Goal: Task Accomplishment & Management: Use online tool/utility

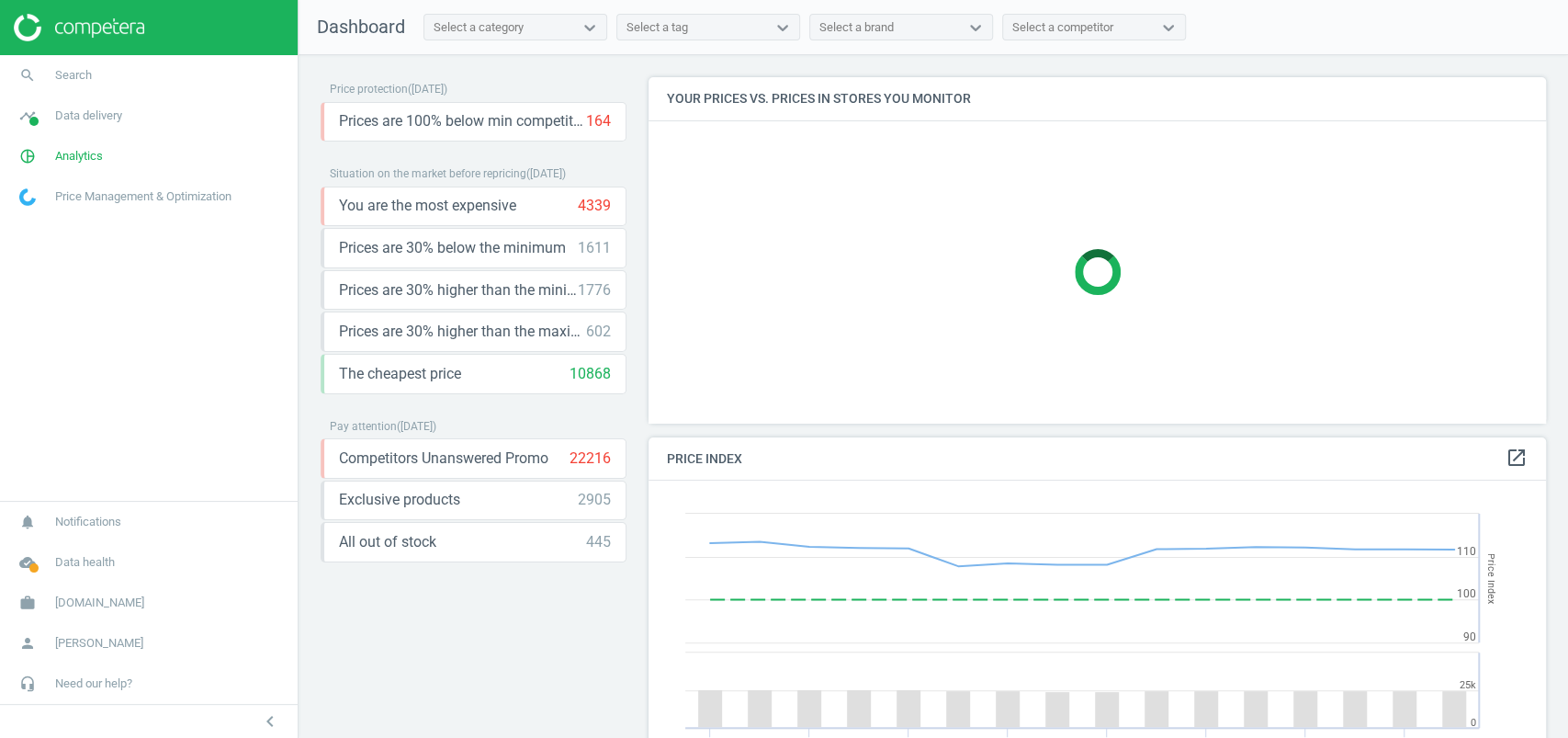
scroll to position [460, 916]
click at [97, 148] on span "Analytics" at bounding box center [80, 156] width 48 height 17
click at [31, 228] on span "Products" at bounding box center [42, 223] width 43 height 15
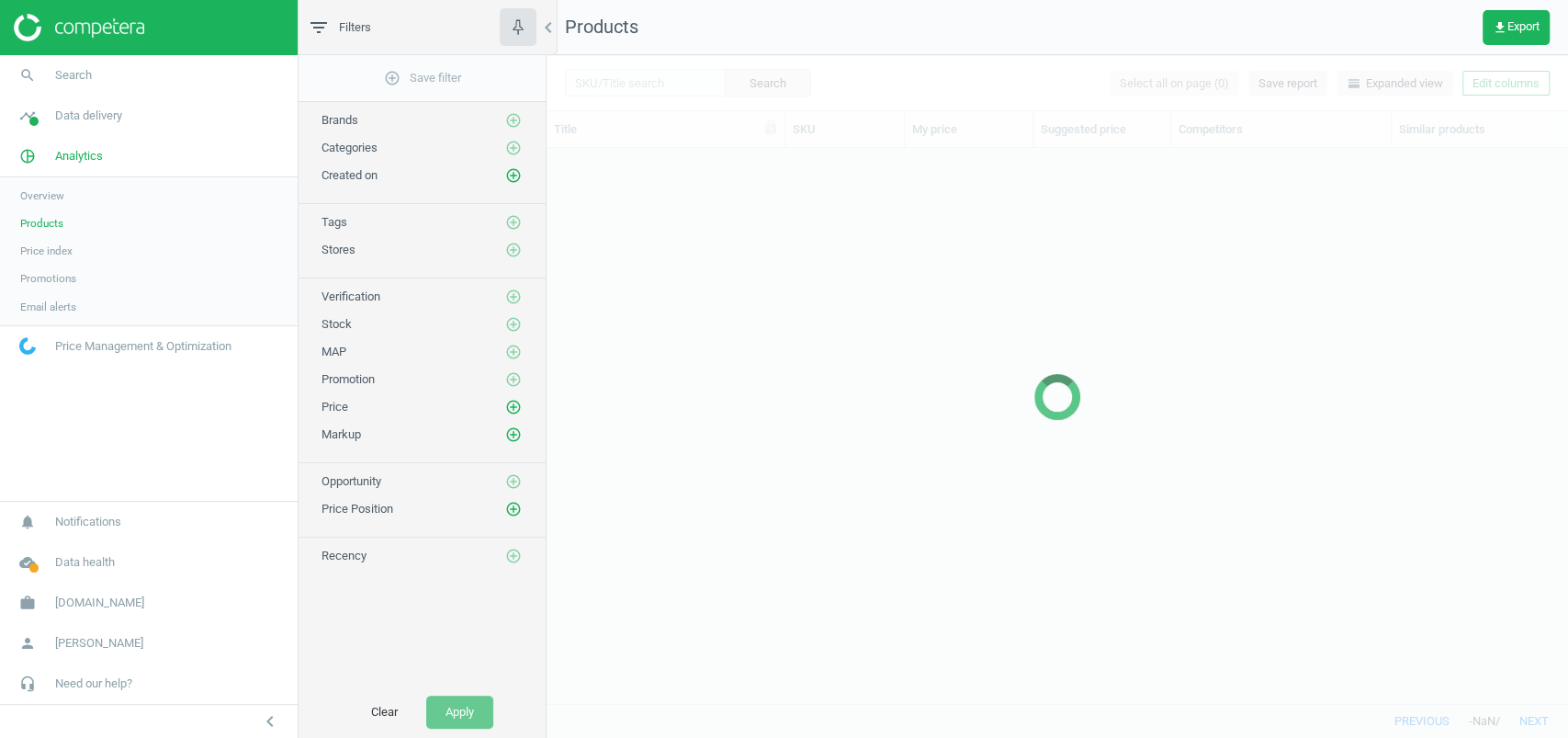
scroll to position [518, 1002]
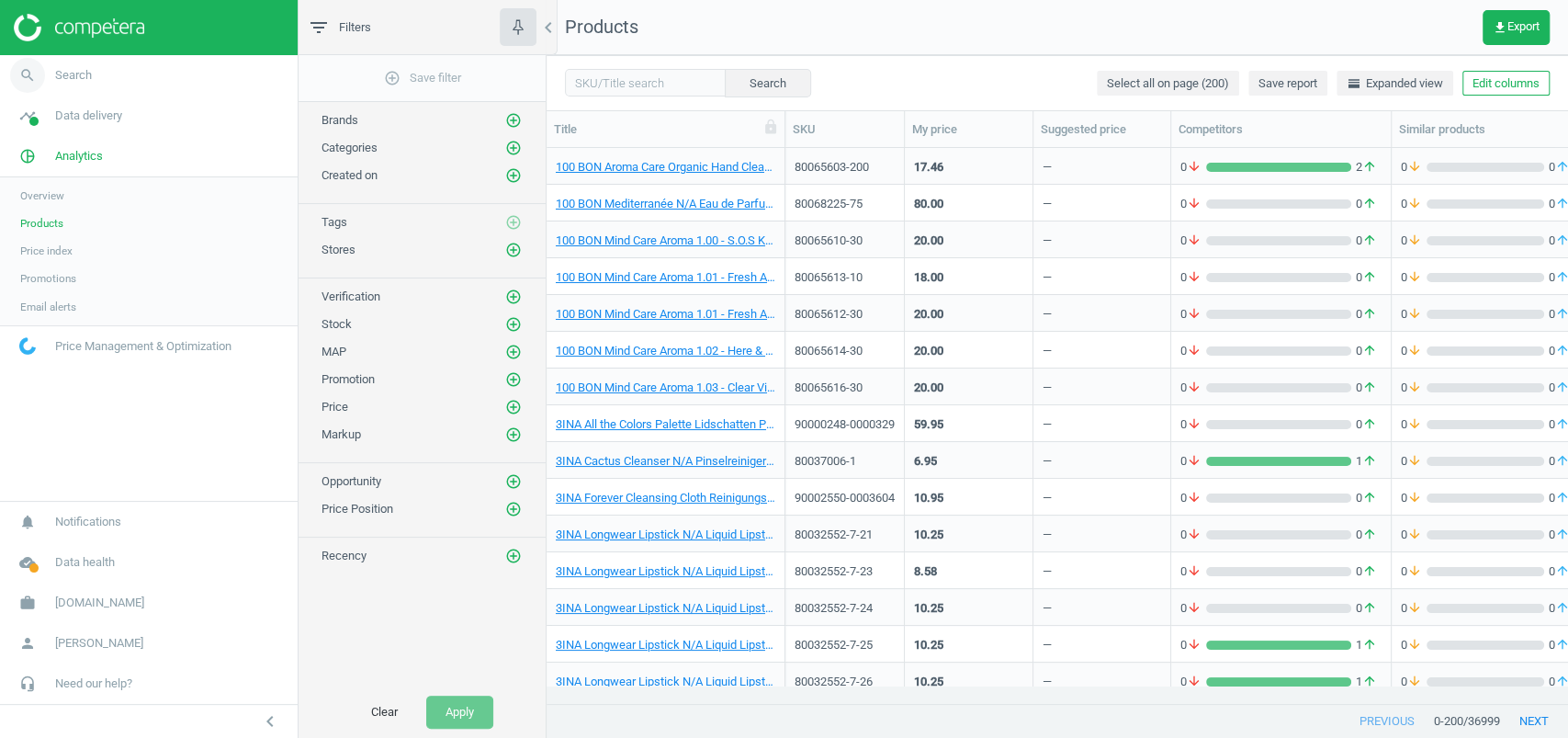
click at [88, 83] on link "search Search" at bounding box center [149, 76] width 298 height 41
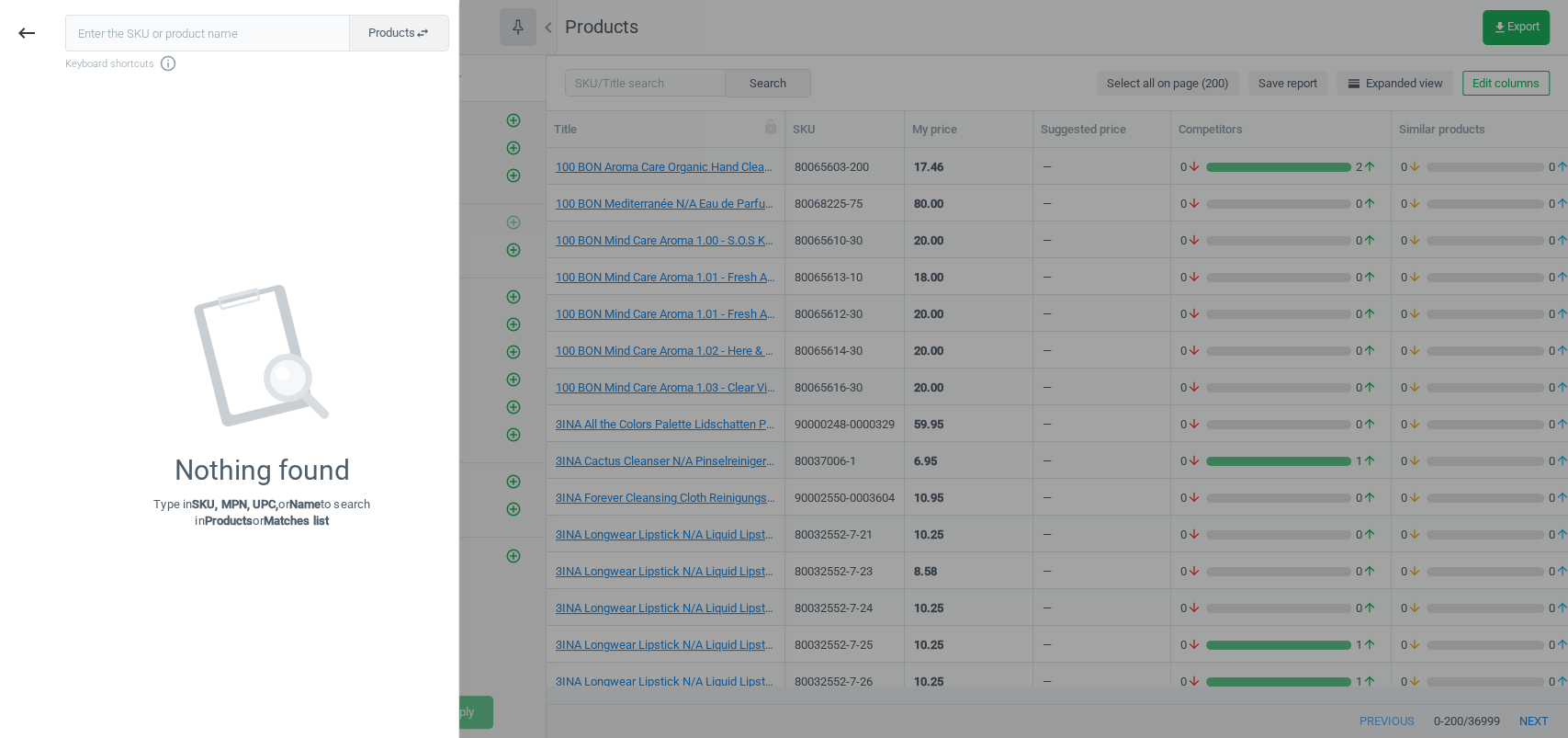
click at [626, 68] on div at bounding box center [784, 369] width 1568 height 738
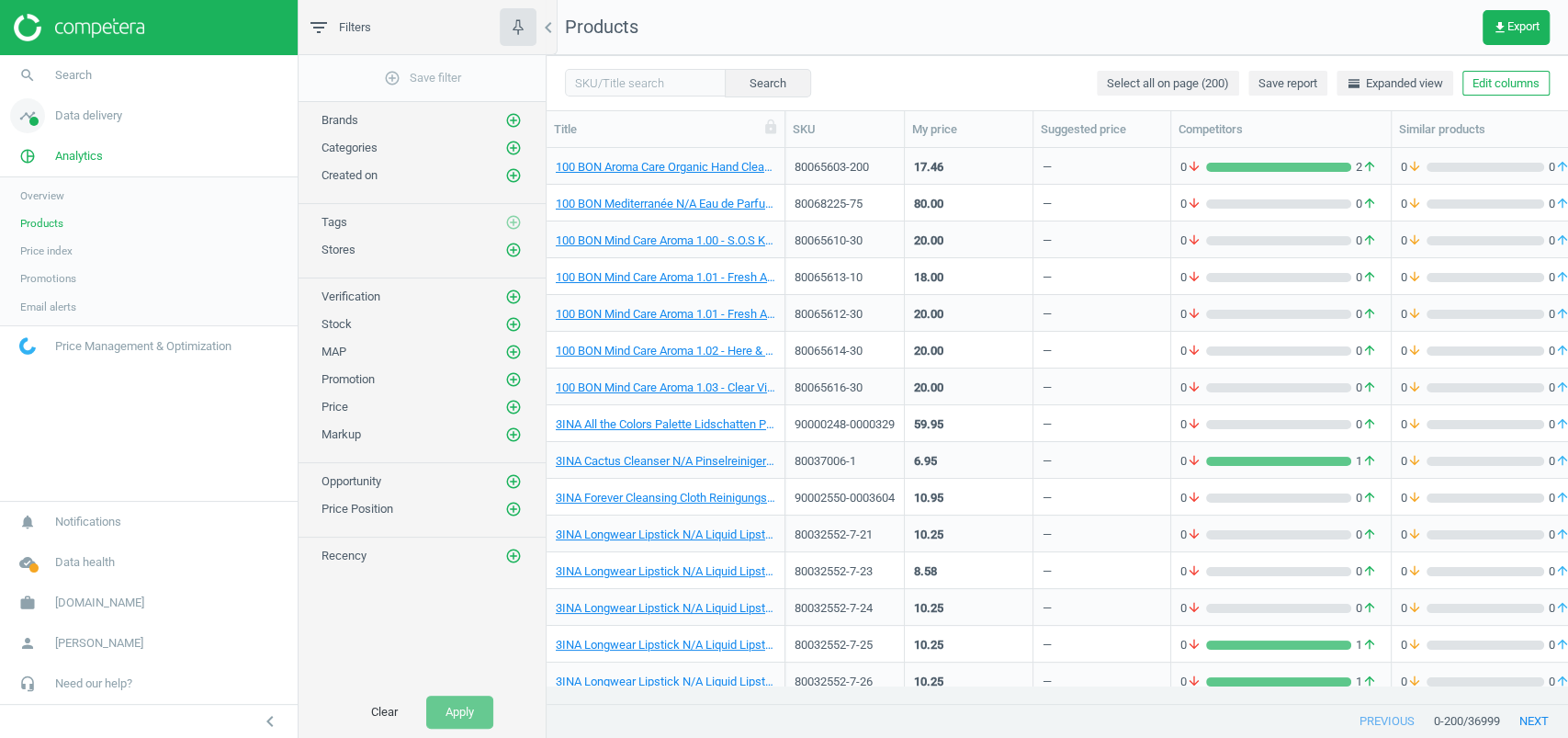
click at [75, 115] on span "Data delivery" at bounding box center [89, 116] width 67 height 17
click at [55, 205] on span "Matches" at bounding box center [41, 211] width 41 height 15
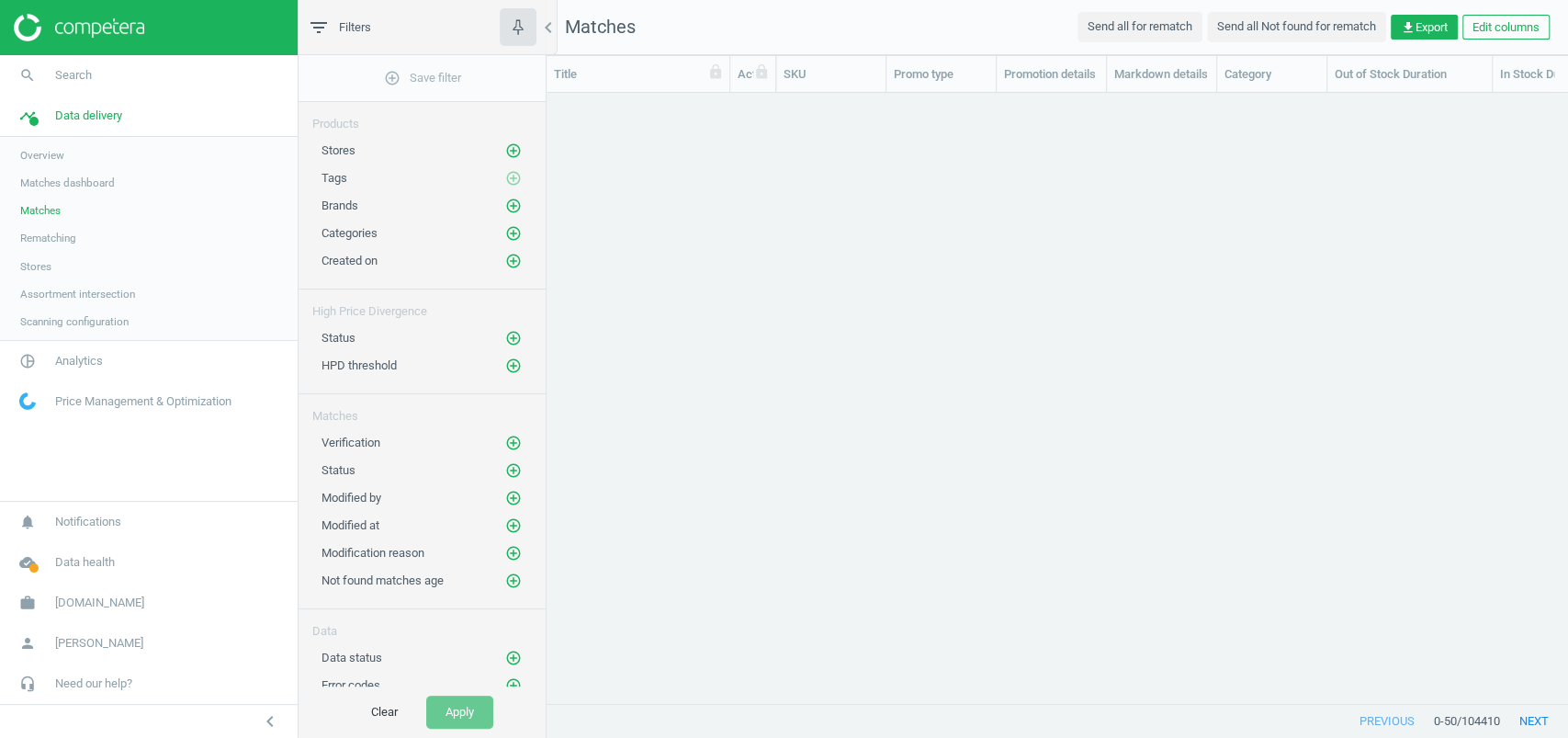
scroll to position [573, 1002]
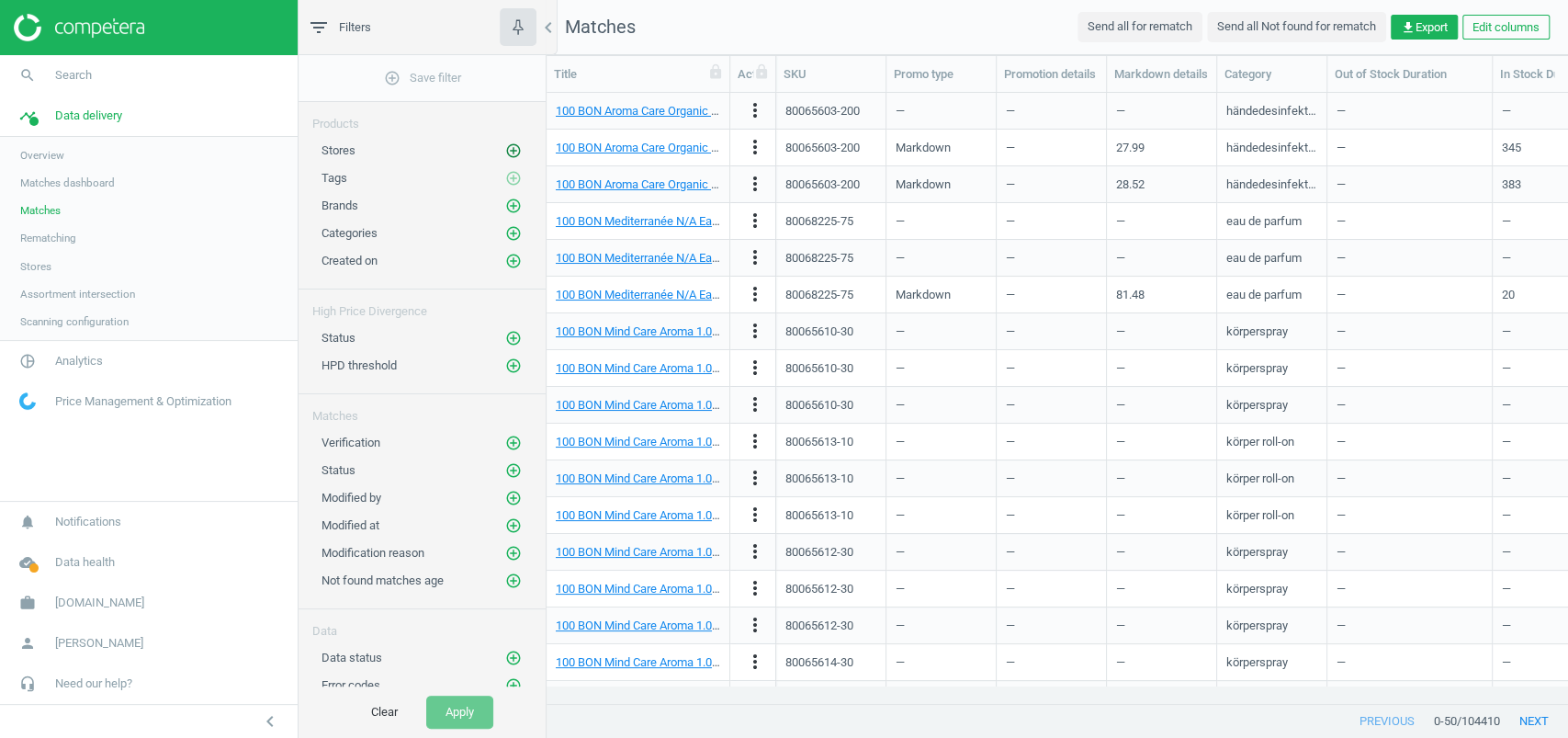
click at [512, 146] on icon "add_circle_outline" at bounding box center [513, 151] width 17 height 17
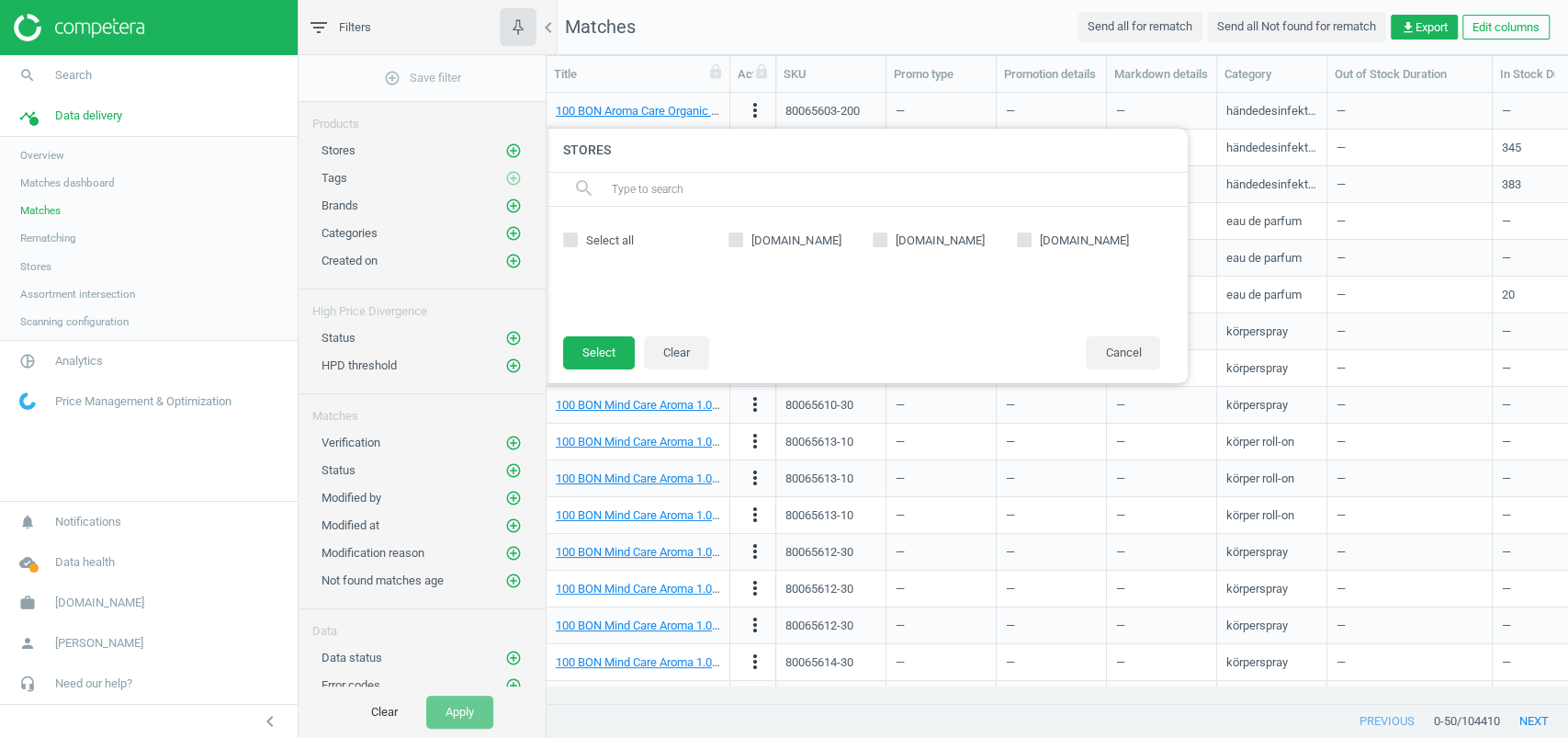
click at [741, 239] on input "[DOMAIN_NAME]" at bounding box center [736, 239] width 12 height 12
checkbox input "true"
click at [594, 353] on button "Select" at bounding box center [598, 353] width 71 height 33
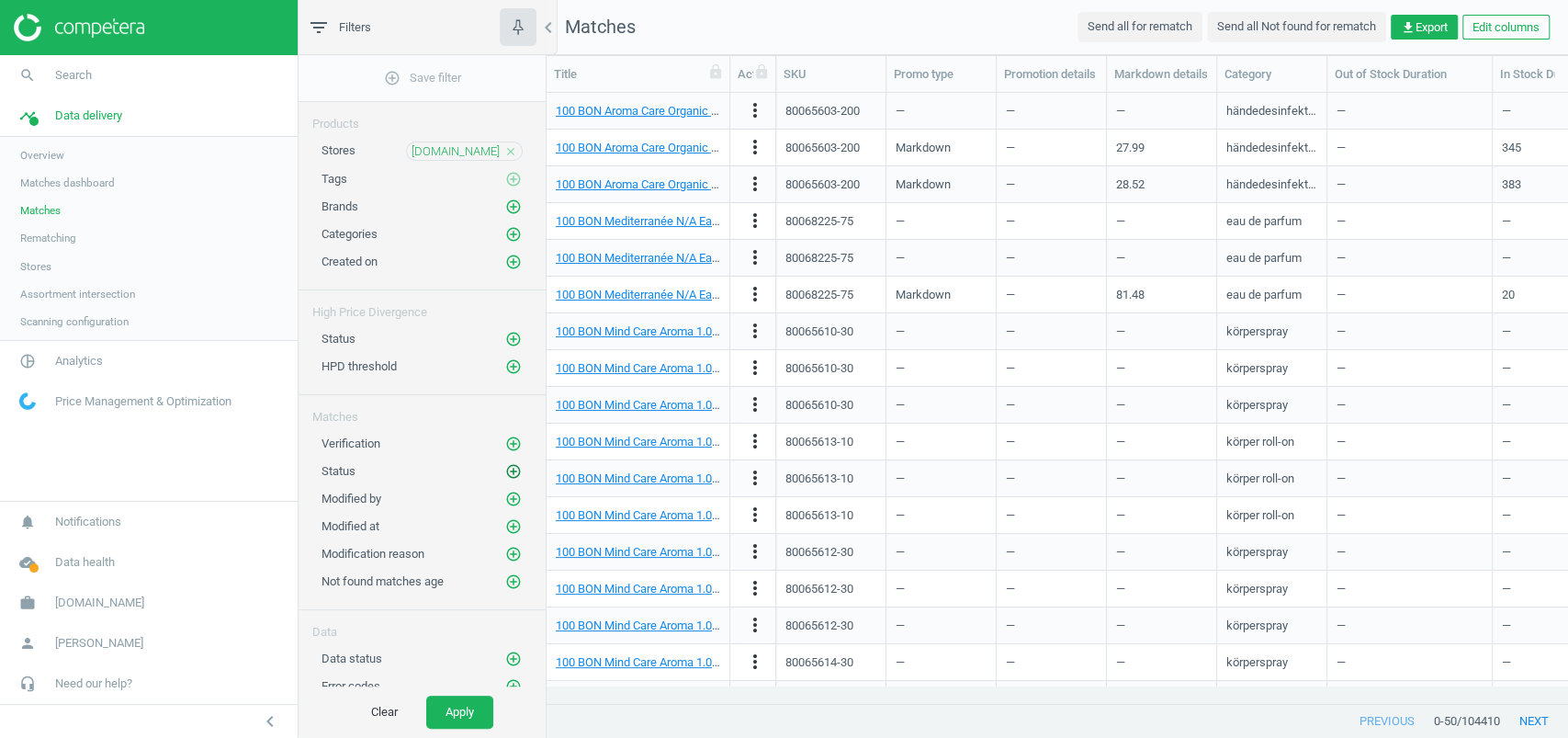
click at [516, 463] on icon "add_circle_outline" at bounding box center [513, 472] width 17 height 17
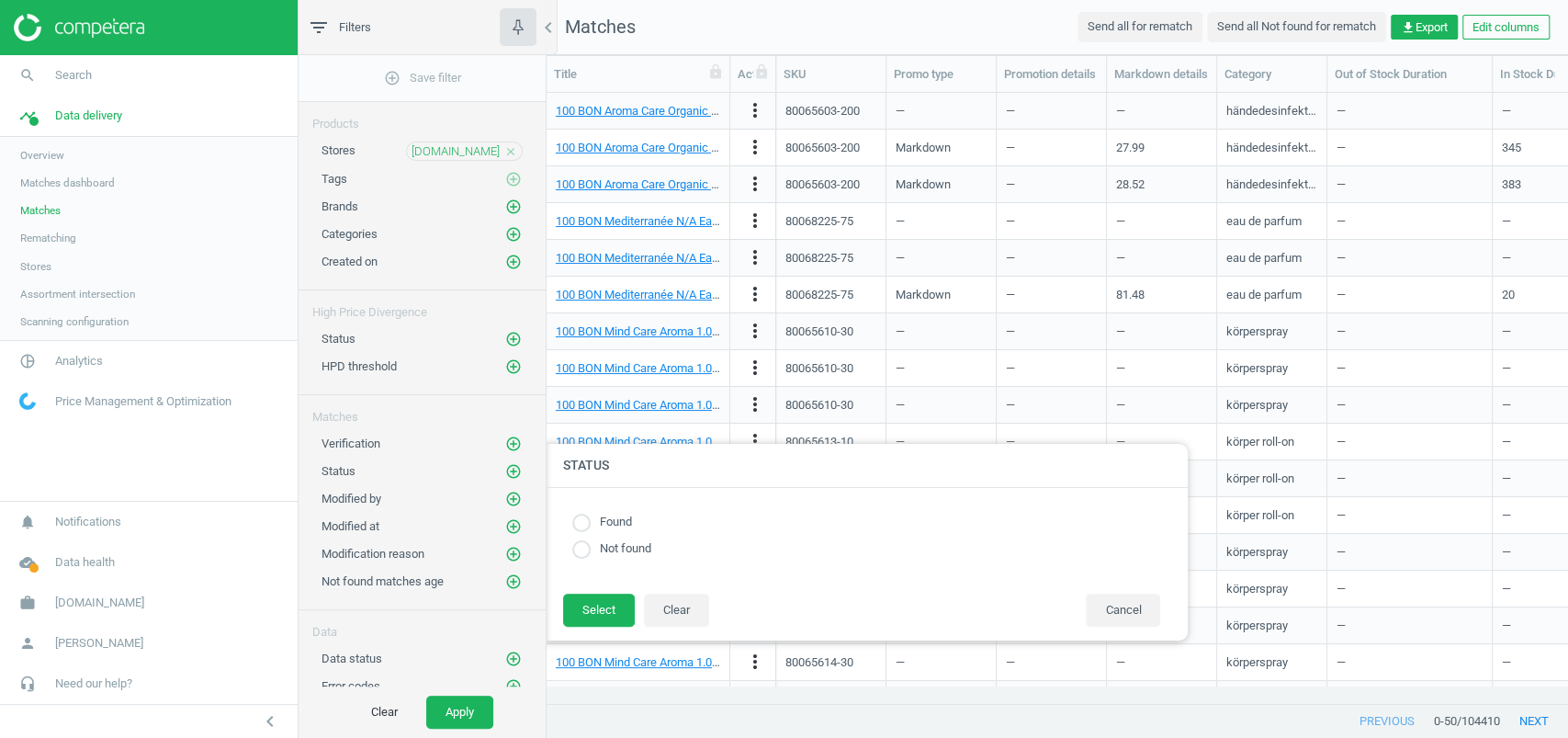
click at [632, 520] on label "Found" at bounding box center [611, 522] width 42 height 18
click at [595, 519] on label "Found" at bounding box center [611, 522] width 42 height 18
click at [577, 517] on input "radio" at bounding box center [582, 523] width 18 height 18
radio input "true"
click at [582, 601] on button "Select" at bounding box center [598, 610] width 71 height 33
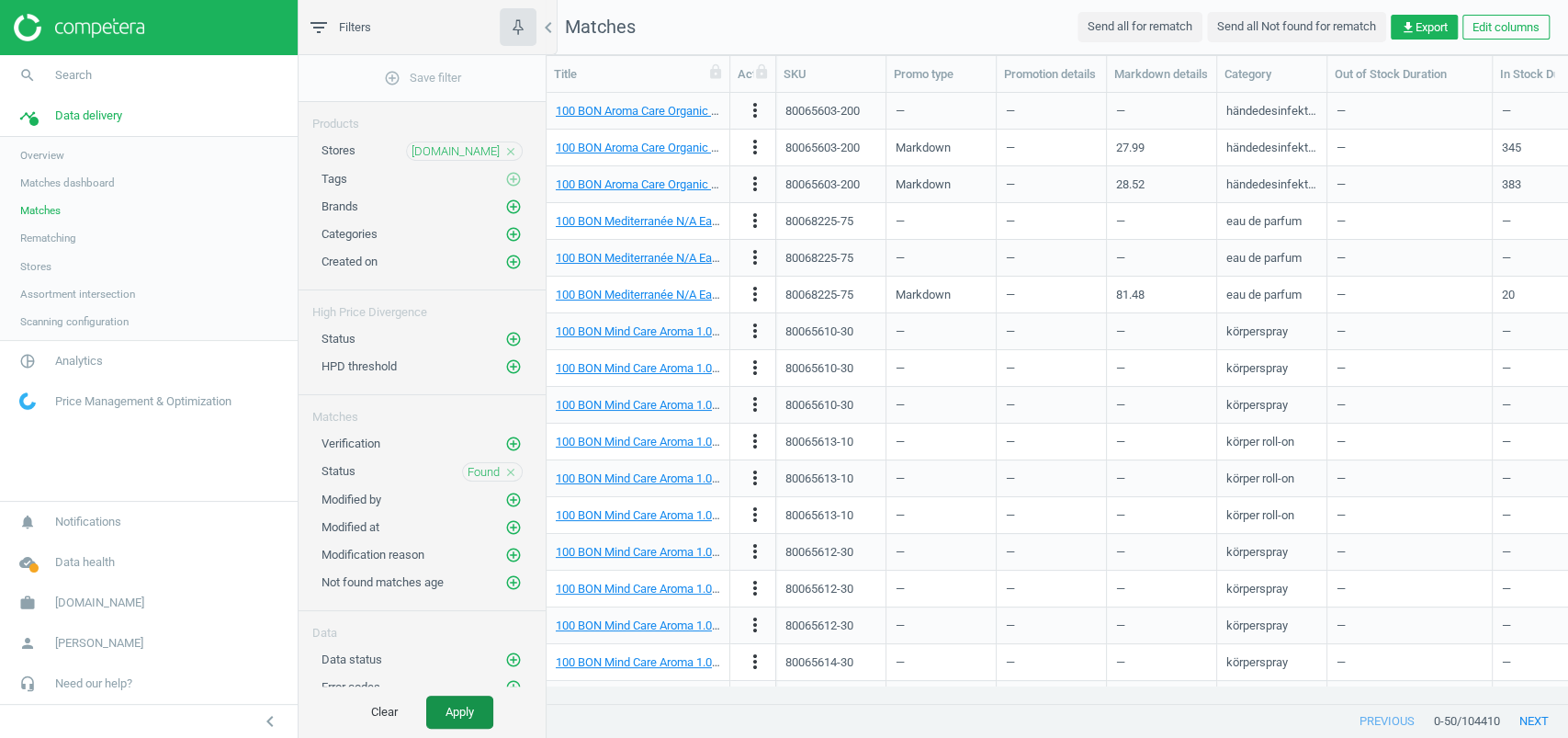
click at [455, 696] on button "Apply" at bounding box center [459, 712] width 67 height 33
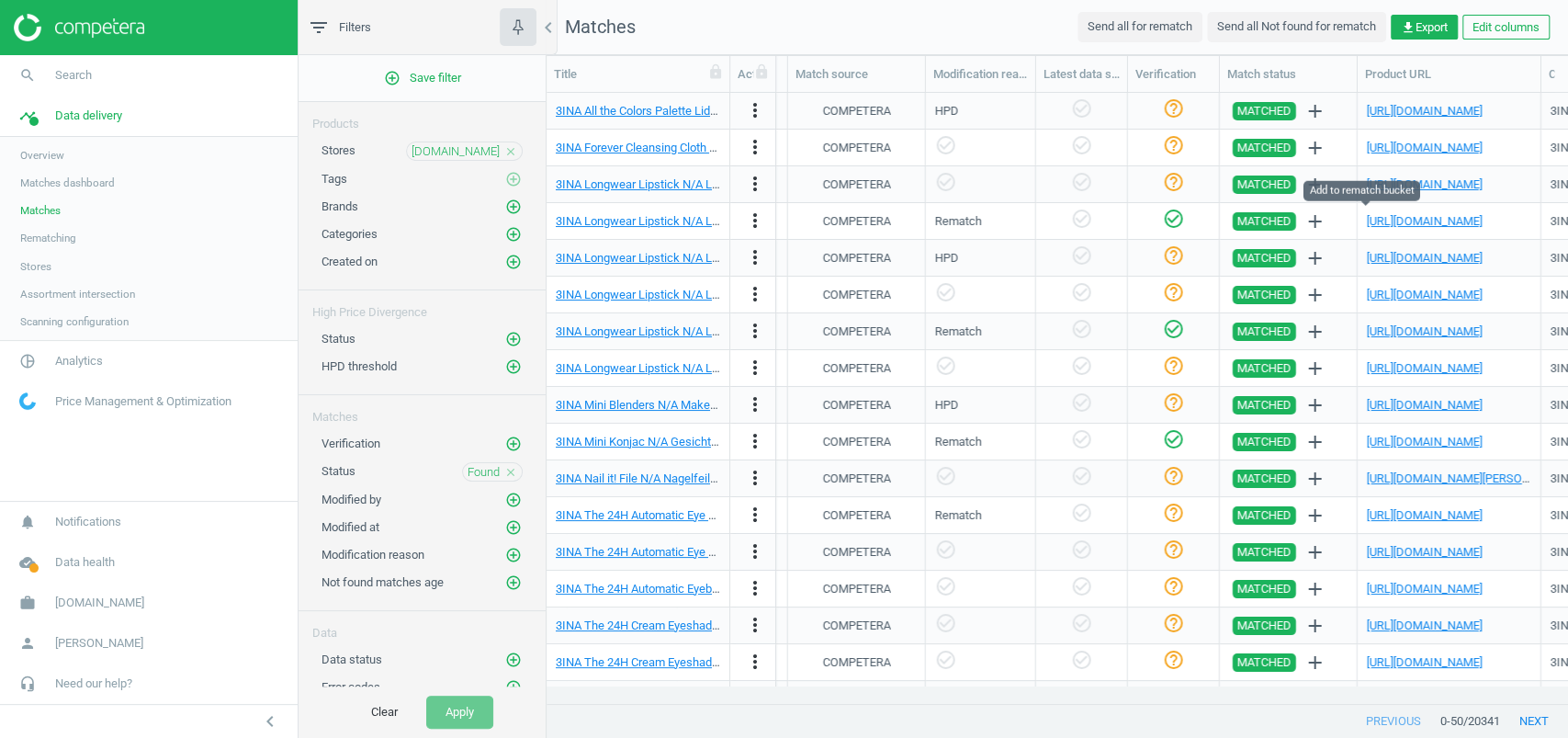
scroll to position [0, 1687]
click at [1410, 109] on link "[URL][DOMAIN_NAME]" at bounding box center [1424, 110] width 116 height 14
click at [1407, 145] on link "[URL][DOMAIN_NAME]" at bounding box center [1424, 147] width 116 height 14
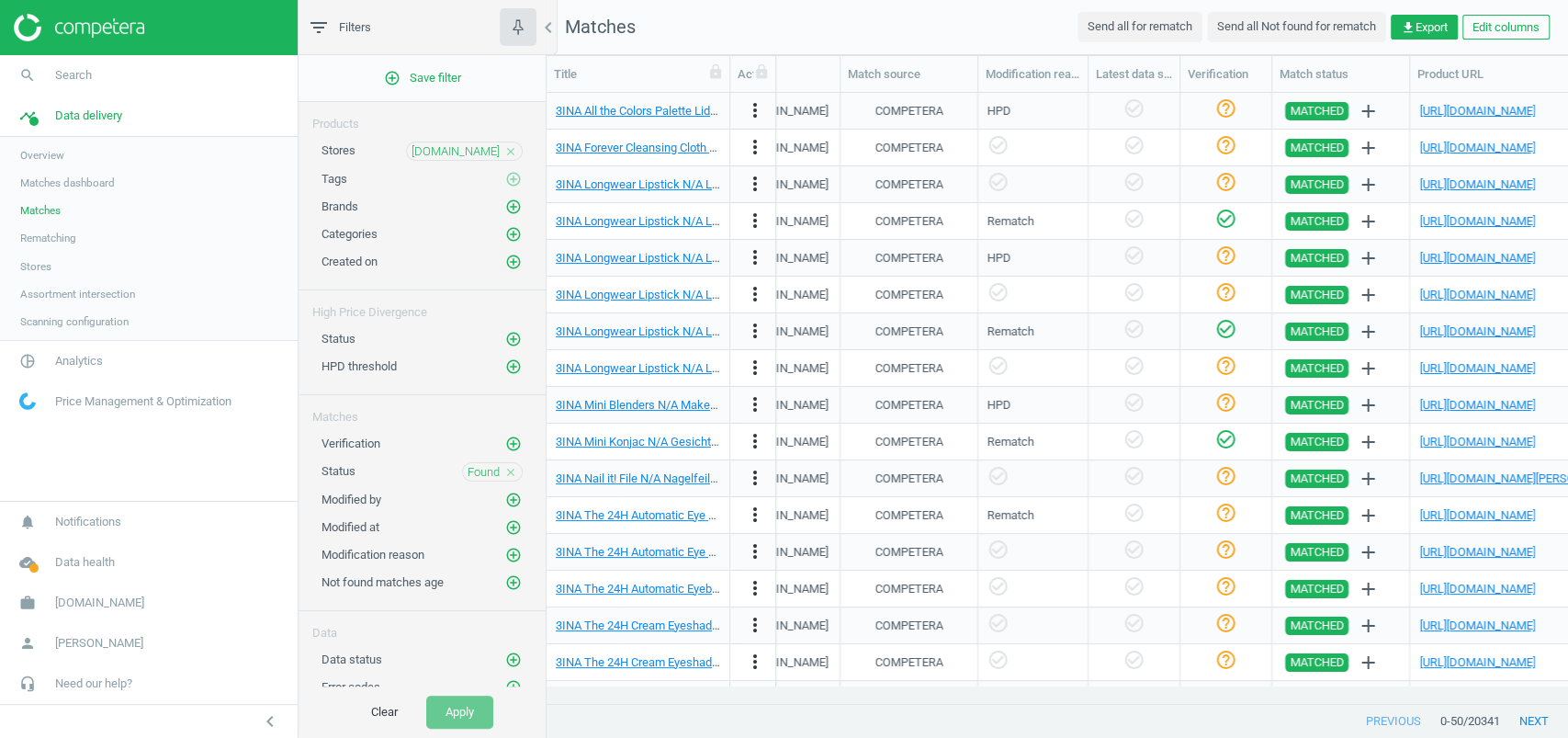
scroll to position [0, 1635]
click at [1427, 400] on link "[URL][DOMAIN_NAME]" at bounding box center [1476, 404] width 116 height 14
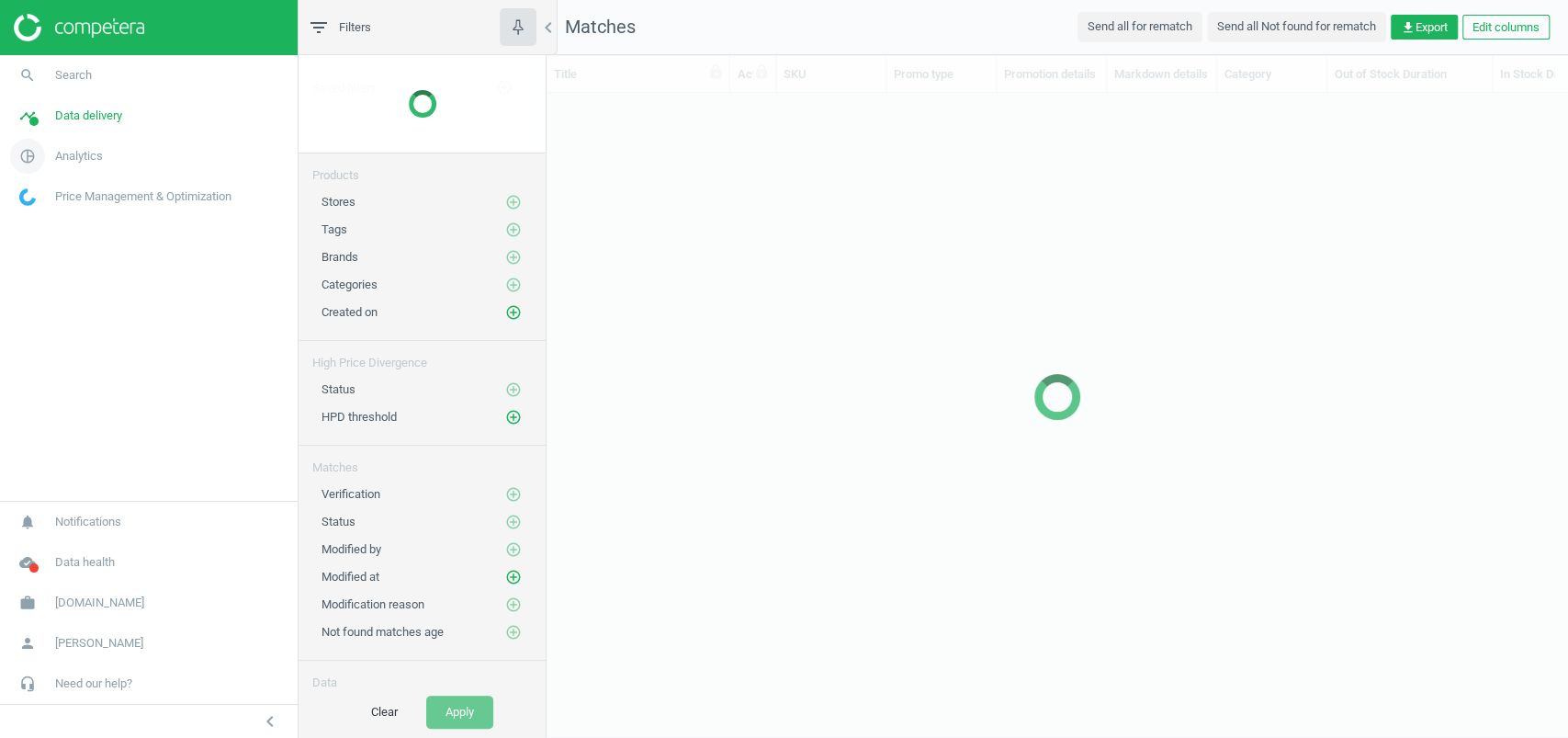
click at [86, 156] on span "Analytics" at bounding box center [80, 156] width 48 height 17
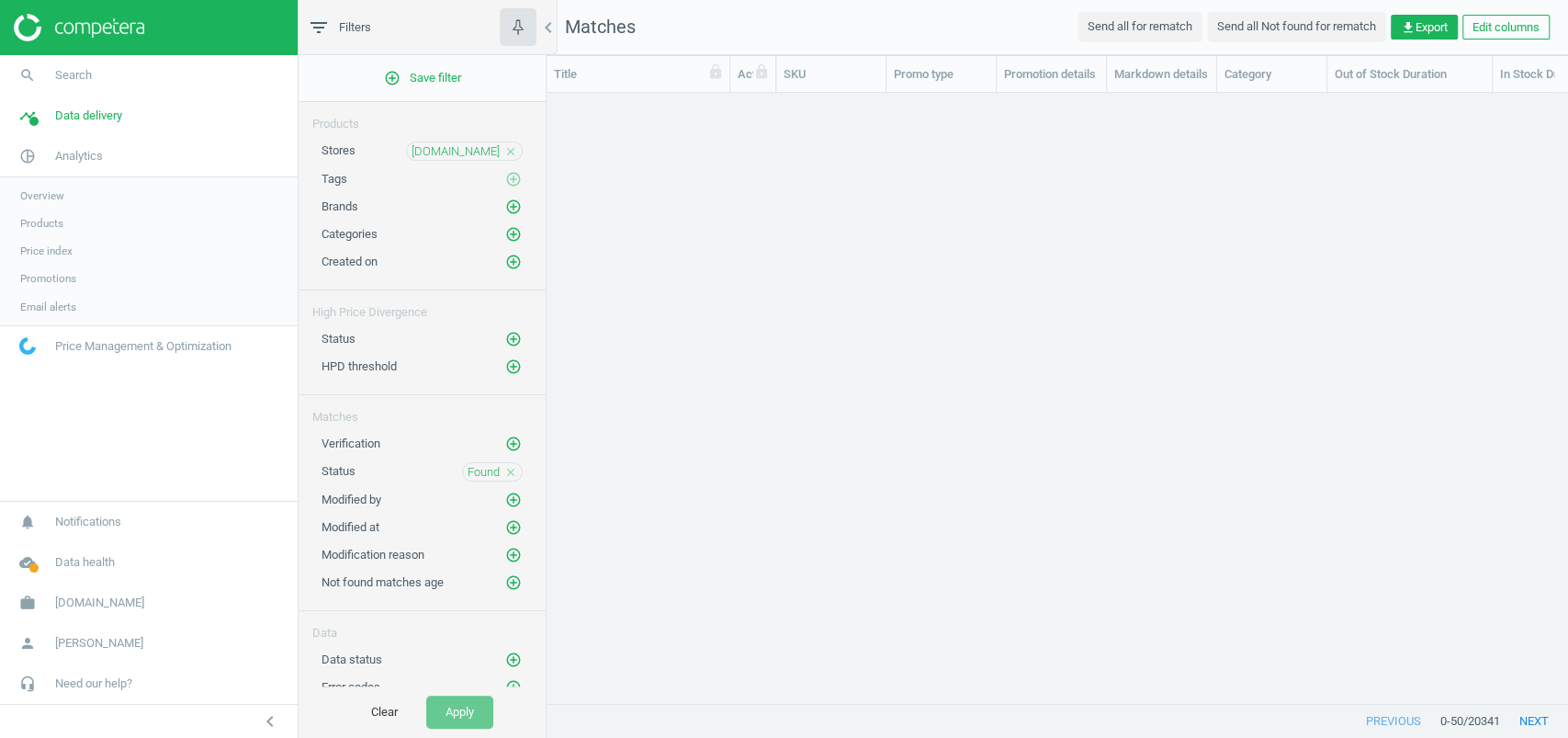
scroll to position [18, 19]
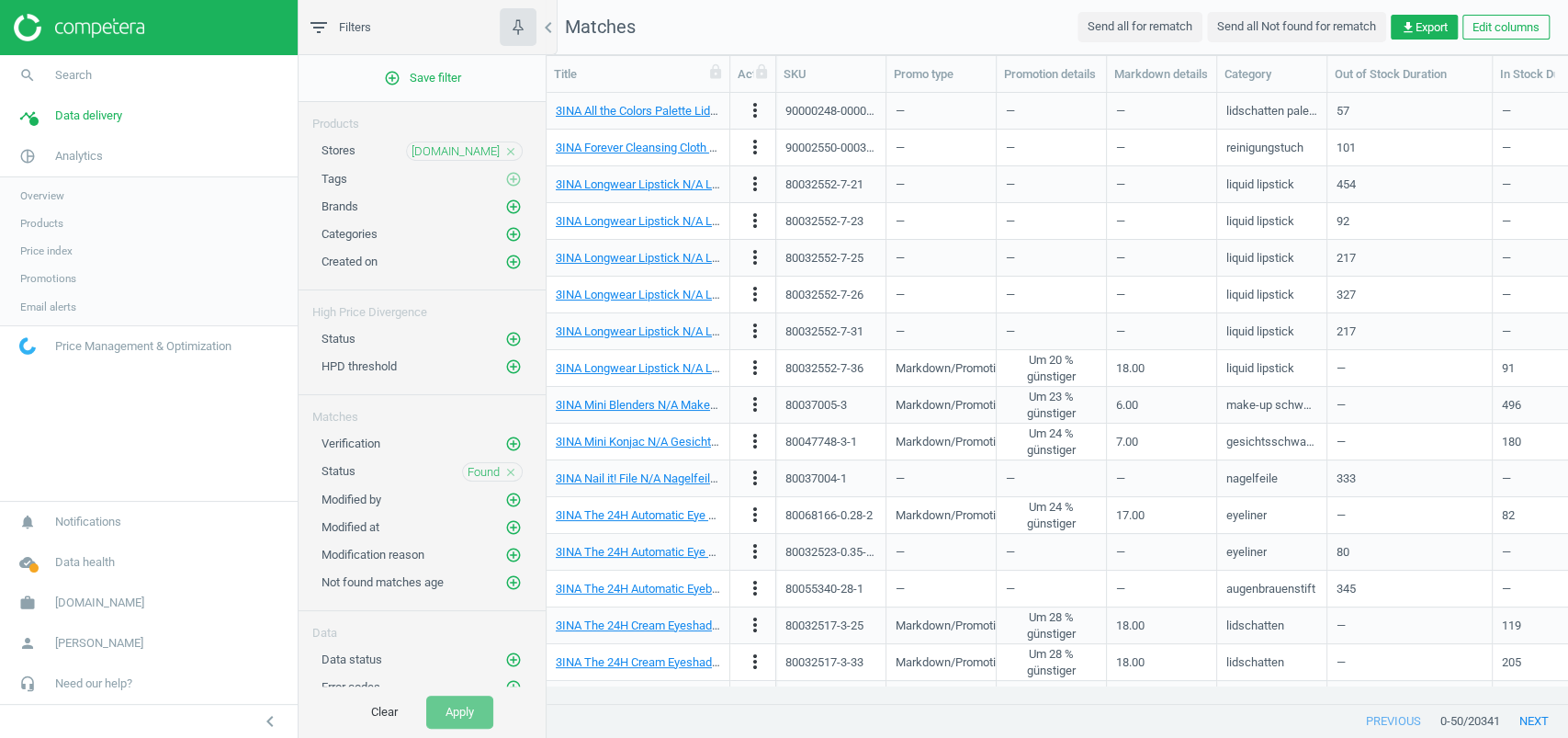
click at [67, 252] on span "Price index" at bounding box center [46, 251] width 53 height 15
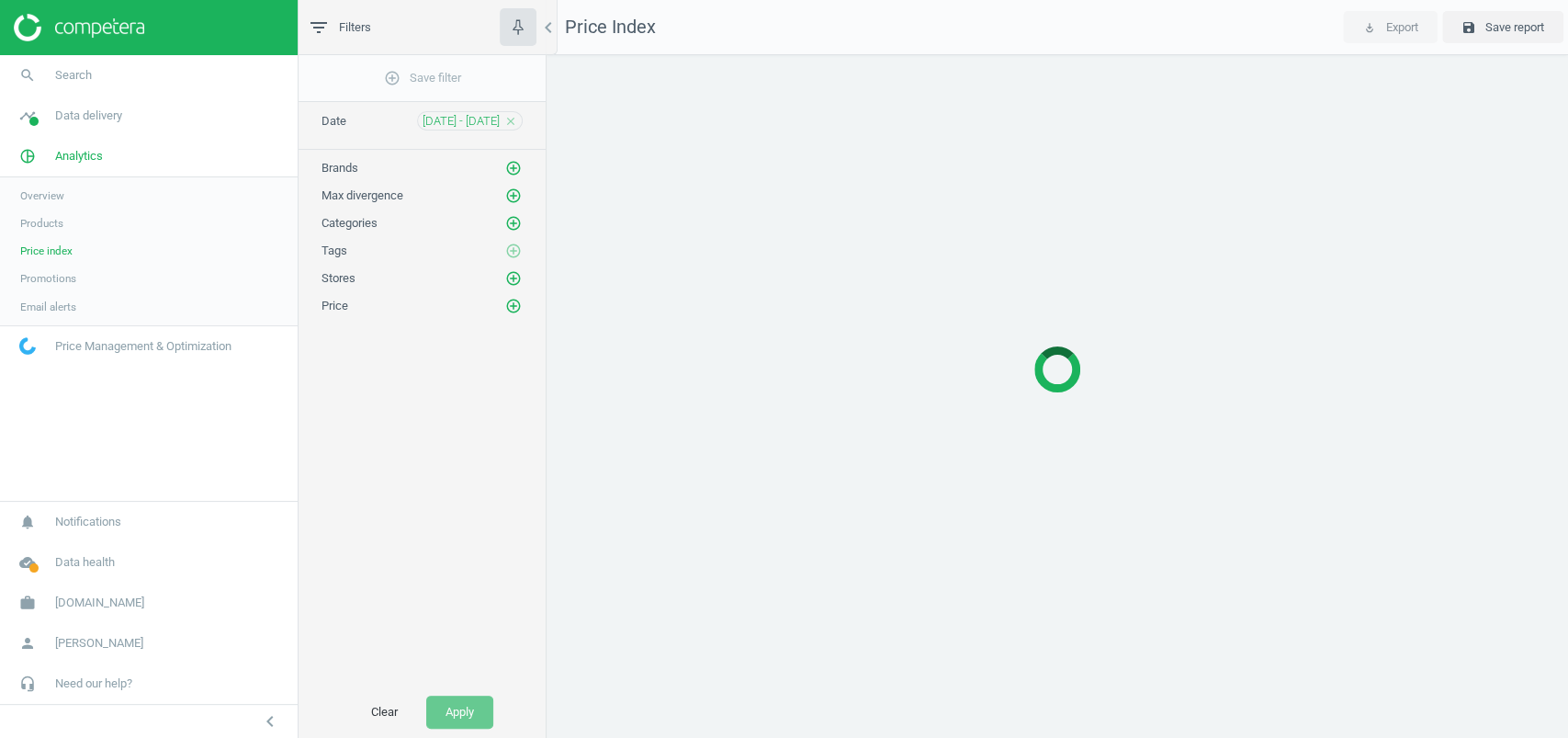
click at [46, 277] on span "Promotions" at bounding box center [48, 278] width 56 height 15
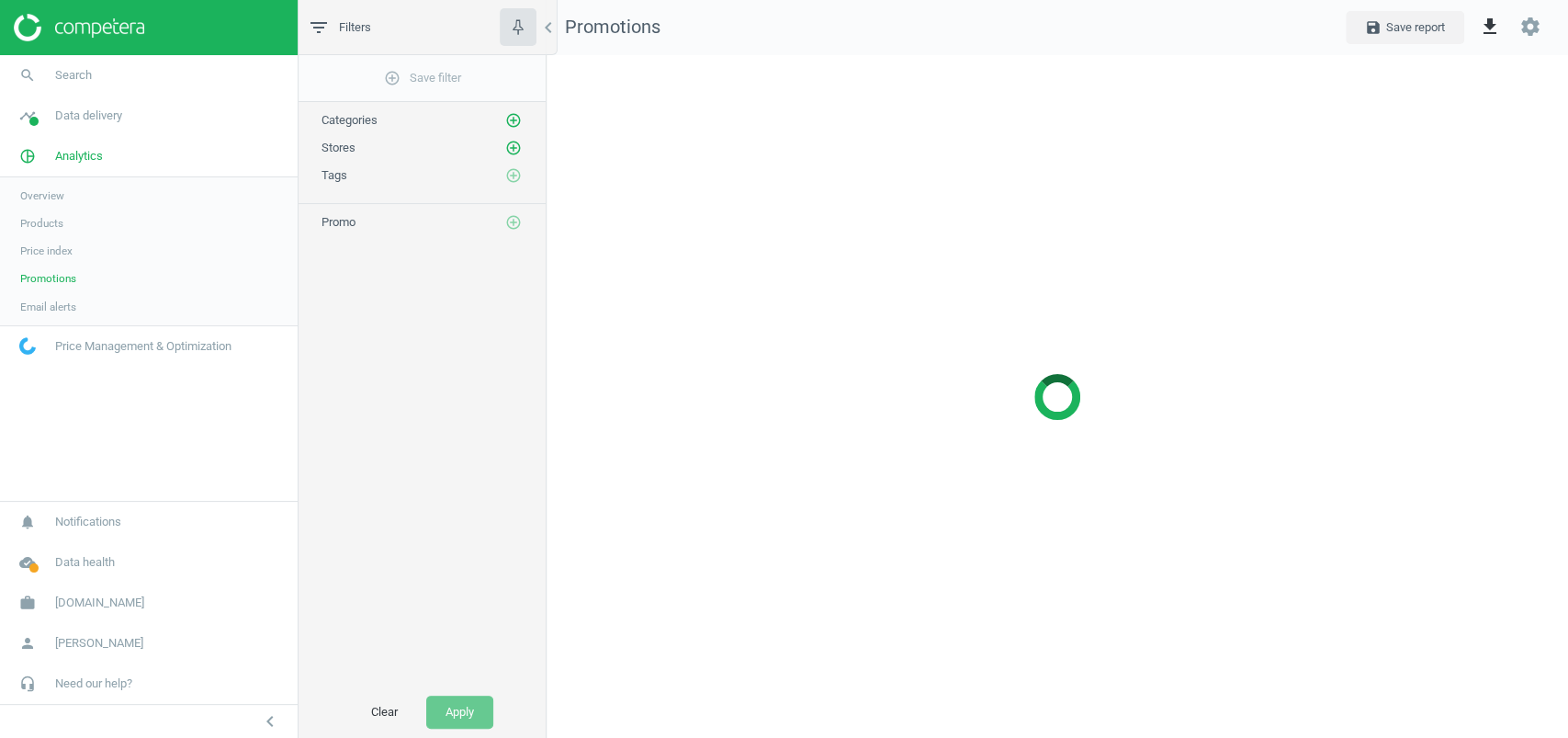
scroll to position [720, 1059]
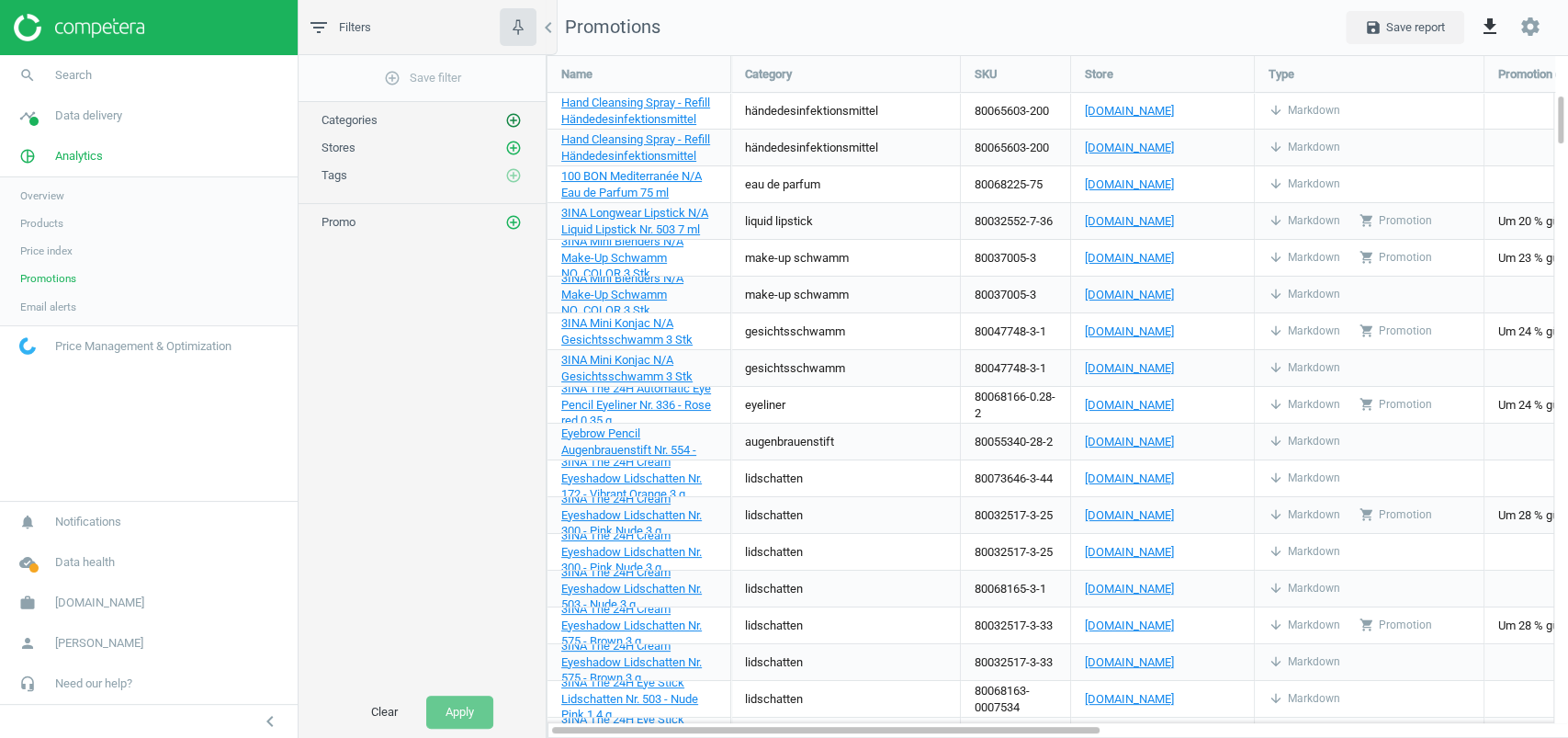
click at [518, 119] on icon "add_circle_outline" at bounding box center [513, 120] width 17 height 17
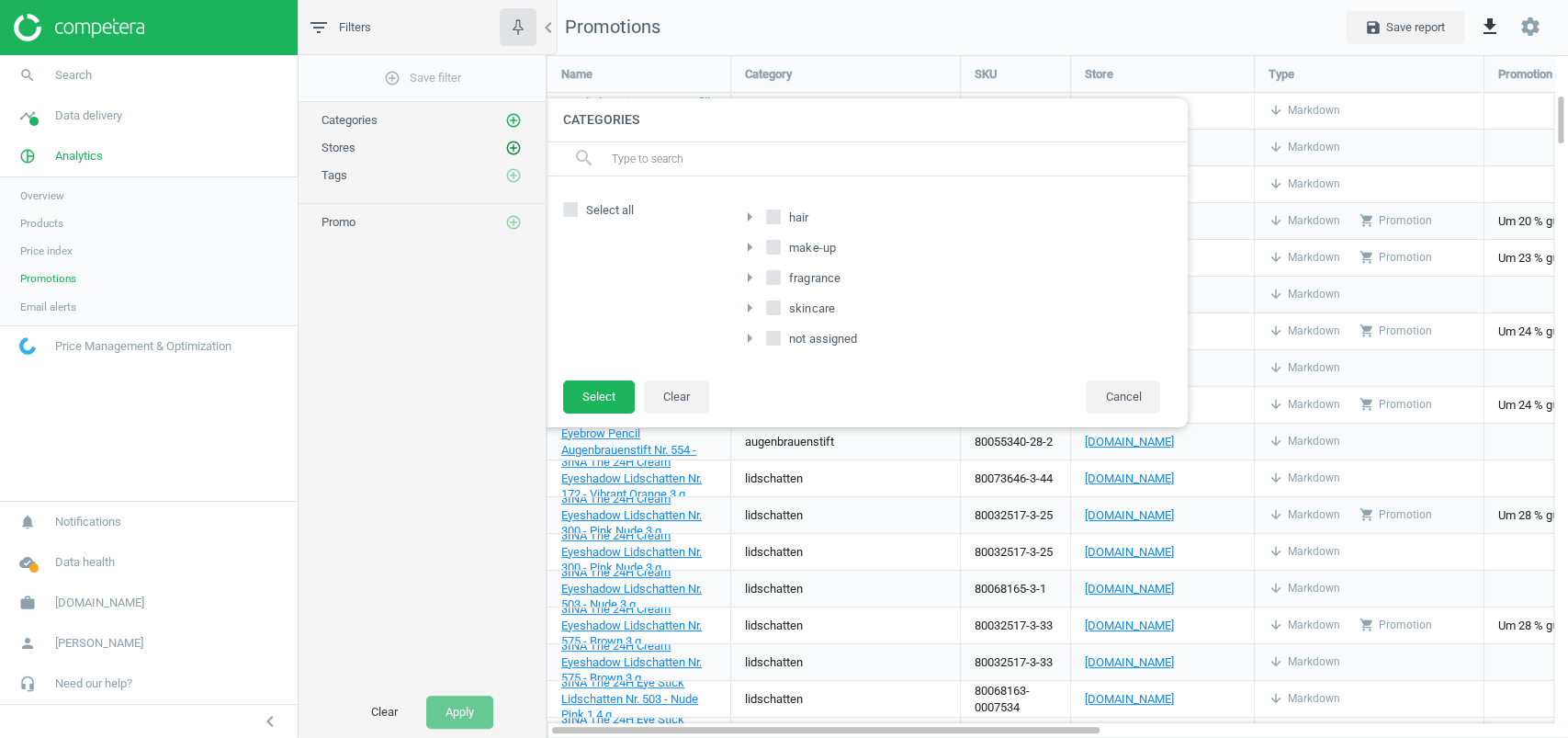
click at [508, 148] on icon "add_circle_outline" at bounding box center [513, 148] width 17 height 17
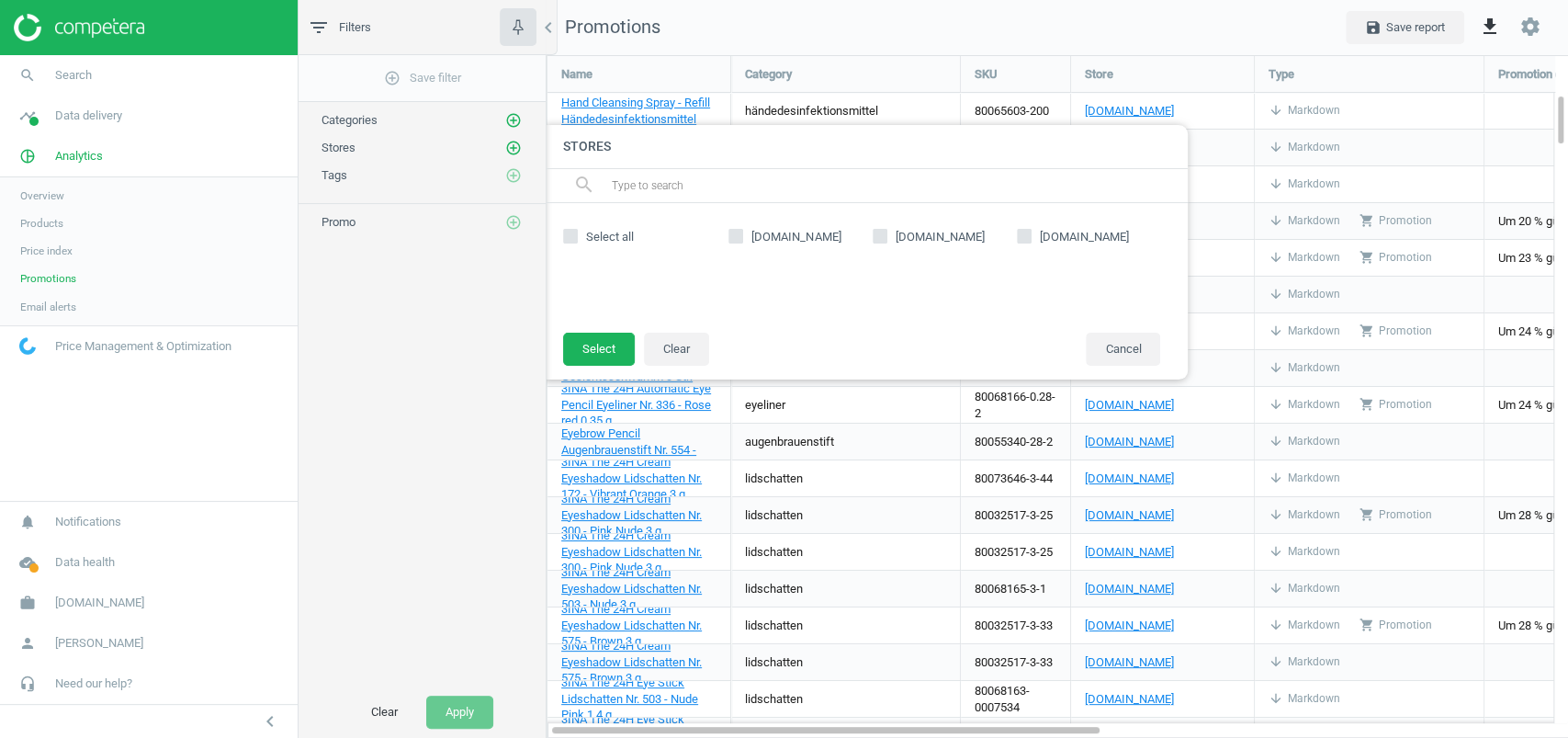
click at [769, 238] on span "[DOMAIN_NAME]" at bounding box center [796, 237] width 96 height 17
click at [742, 238] on input "[DOMAIN_NAME]" at bounding box center [736, 236] width 12 height 12
checkbox input "true"
click at [604, 356] on button "Select" at bounding box center [598, 350] width 71 height 33
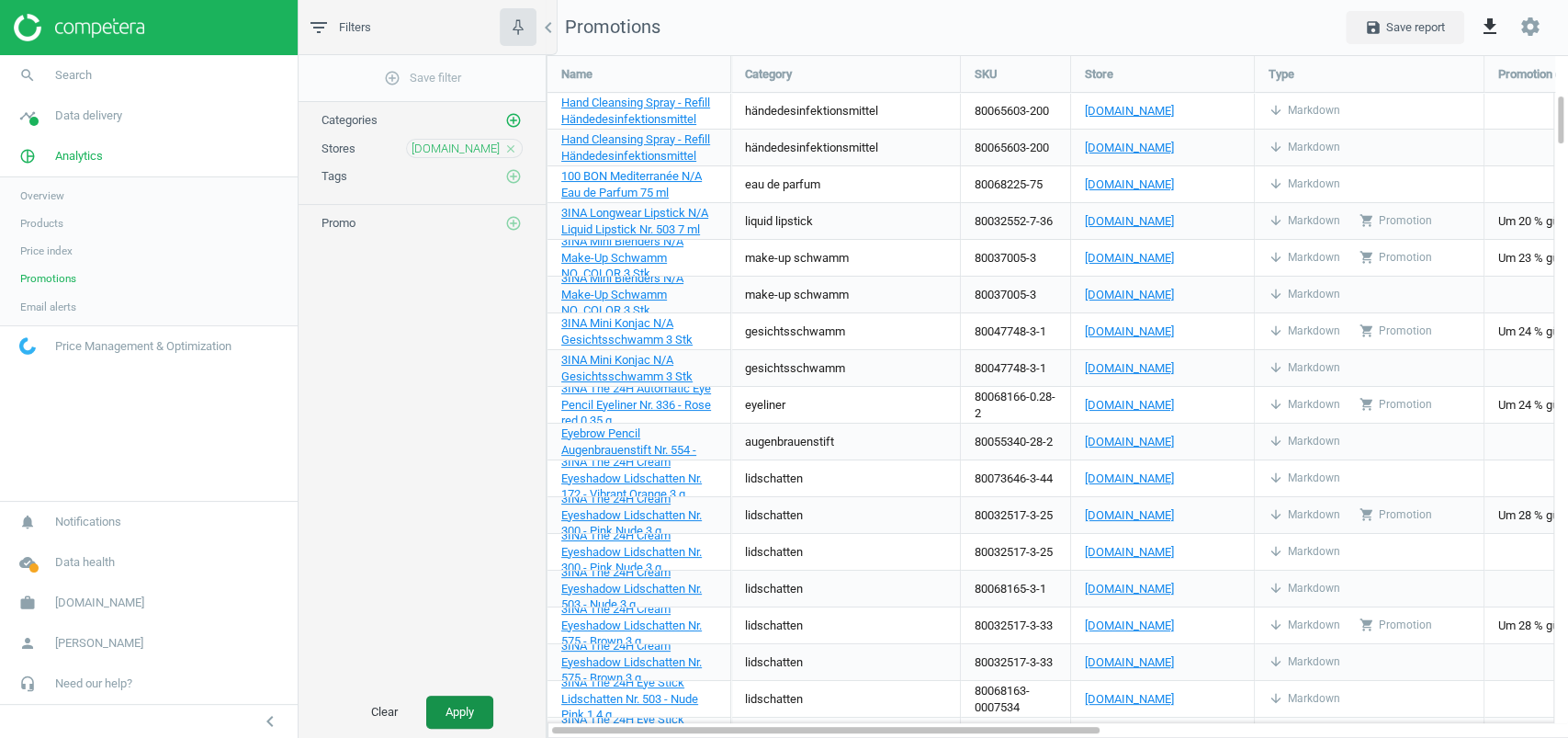
click at [464, 699] on button "Apply" at bounding box center [459, 712] width 67 height 33
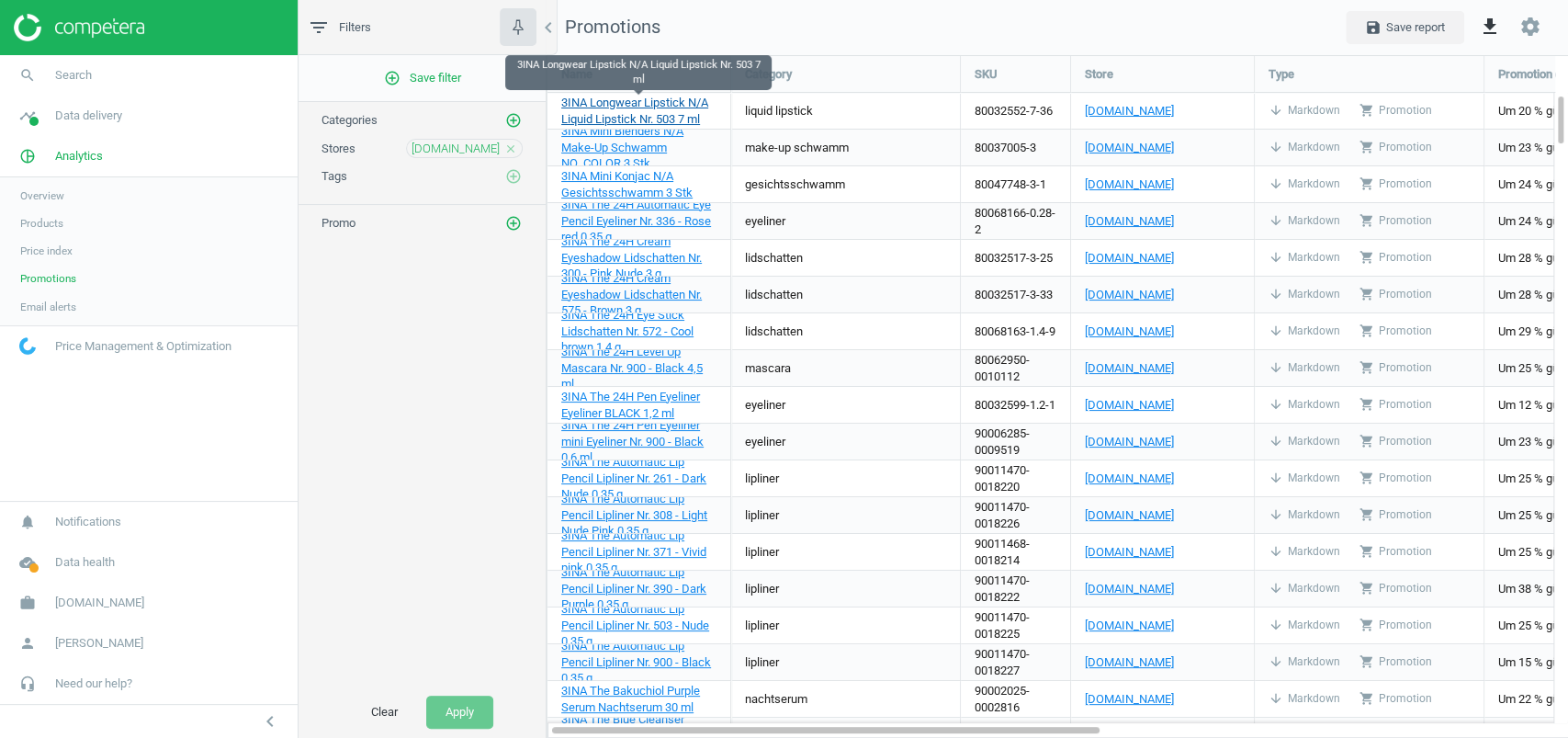
click at [657, 114] on span "3INA Longwear Lipstick N/A Liquid Lipstick Nr. 503 7 ml" at bounding box center [634, 110] width 147 height 31
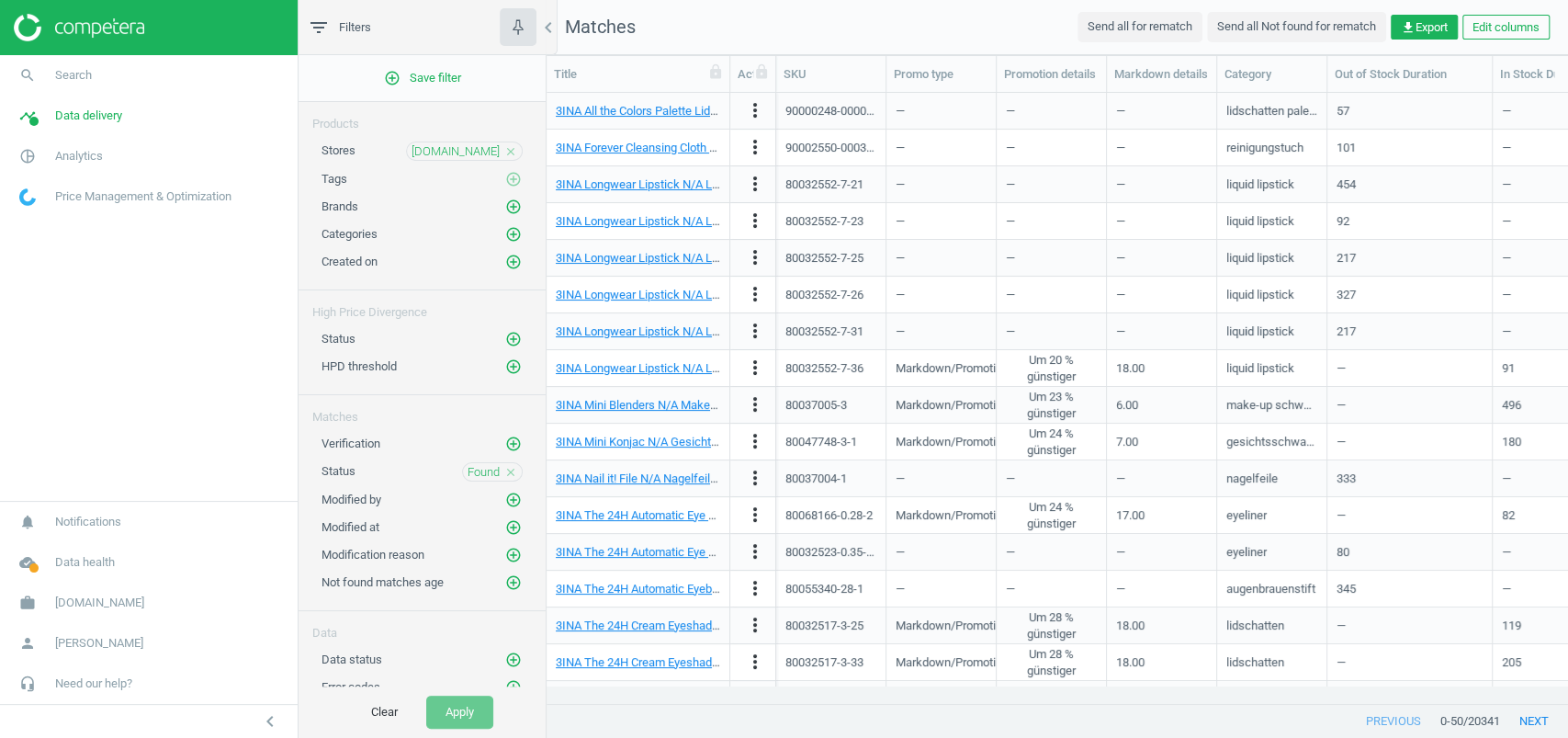
scroll to position [18, 19]
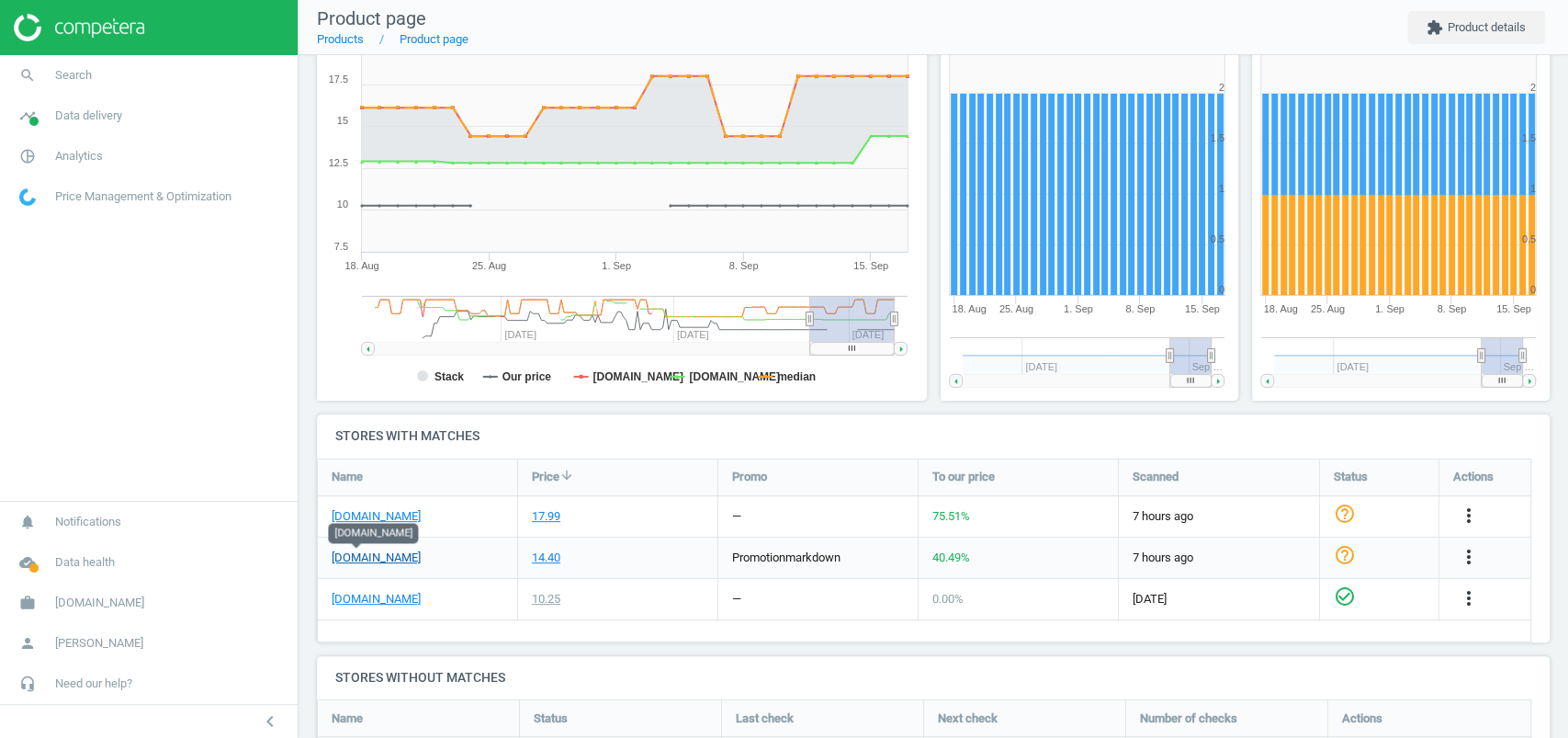
click at [357, 553] on link "[DOMAIN_NAME]" at bounding box center [376, 558] width 89 height 17
